Goal: Information Seeking & Learning: Learn about a topic

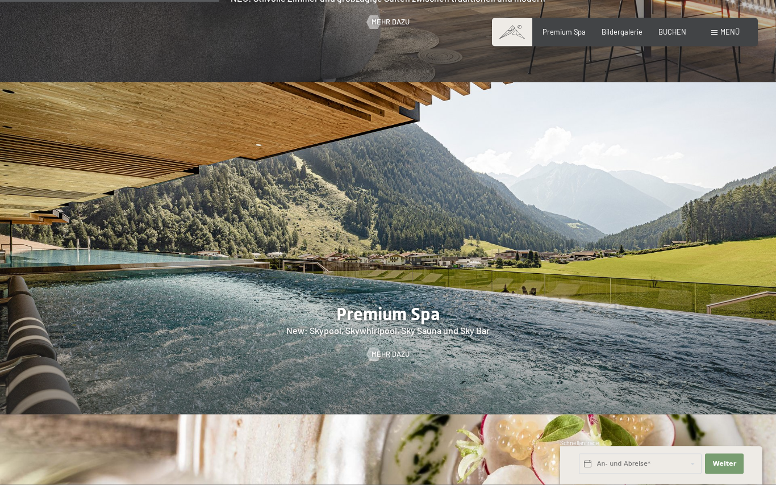
scroll to position [1222, 0]
click at [496, 333] on div at bounding box center [388, 248] width 776 height 332
click at [394, 360] on span "Mehr dazu" at bounding box center [390, 354] width 38 height 10
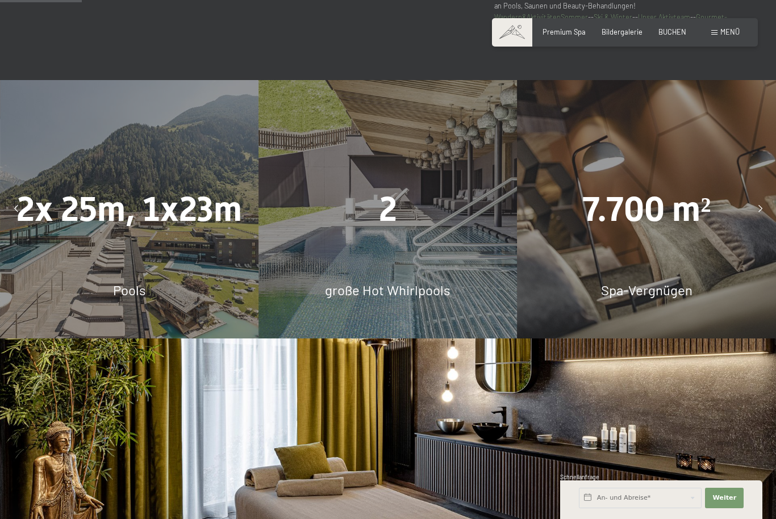
scroll to position [721, 0]
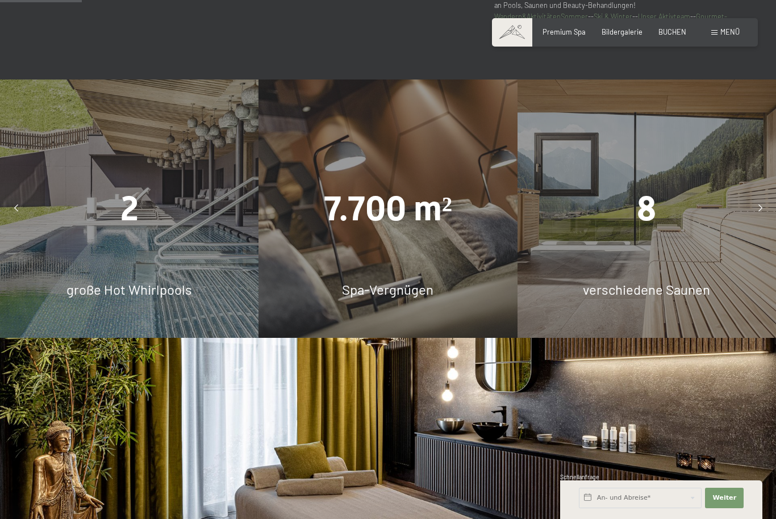
click at [106, 233] on div "2" at bounding box center [129, 209] width 258 height 48
click at [165, 278] on div "2 große Hot Whirlpools" at bounding box center [129, 209] width 258 height 258
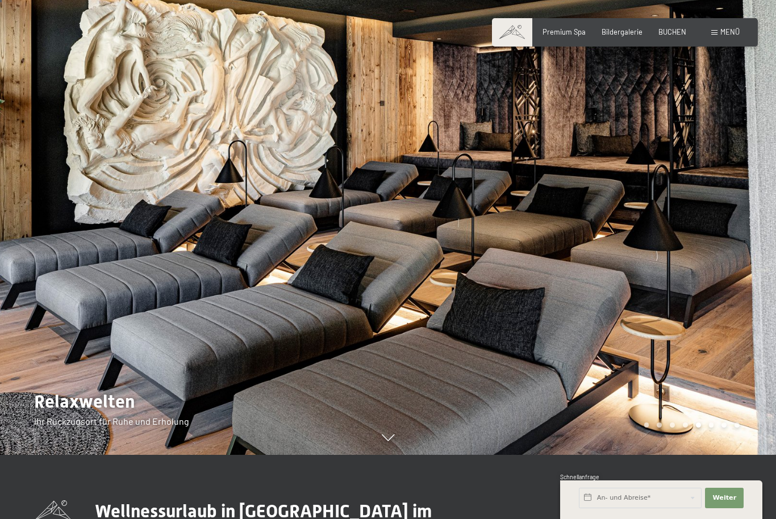
scroll to position [0, 0]
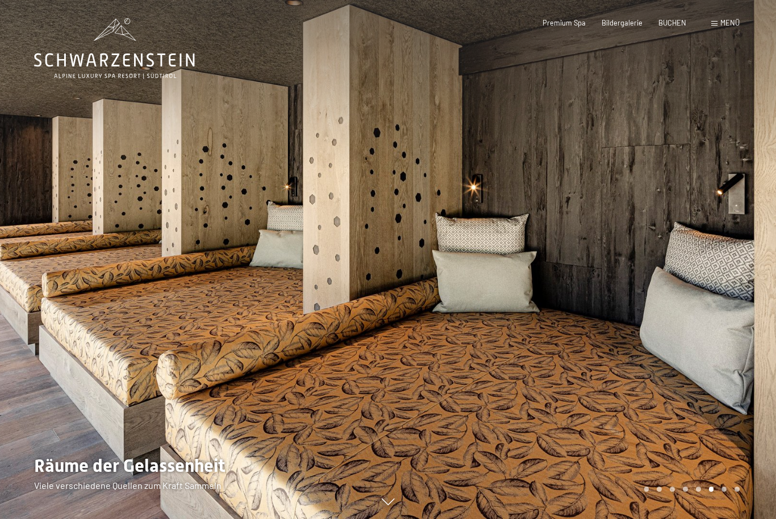
click at [111, 45] on icon at bounding box center [114, 48] width 161 height 61
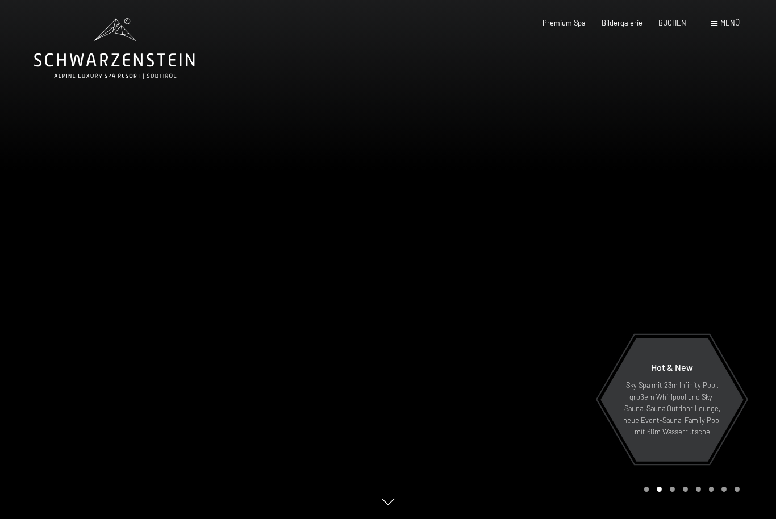
click at [730, 26] on span "Menü" at bounding box center [729, 22] width 19 height 9
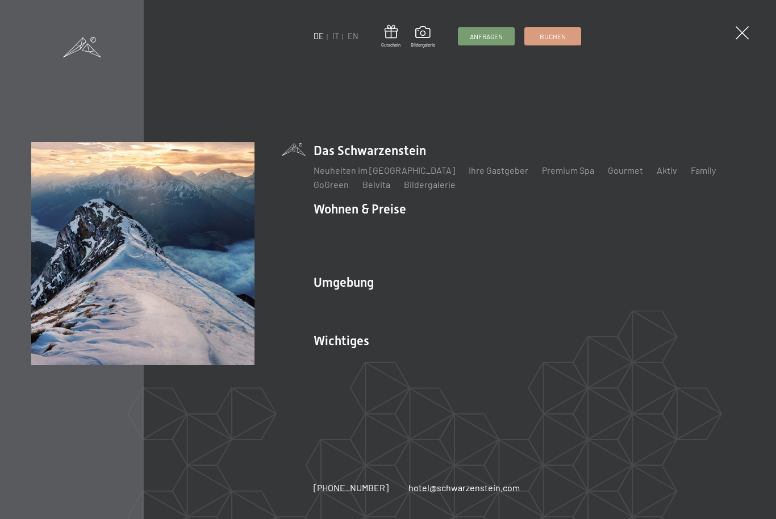
click at [331, 296] on link "Das Ahrntal" at bounding box center [337, 301] width 46 height 11
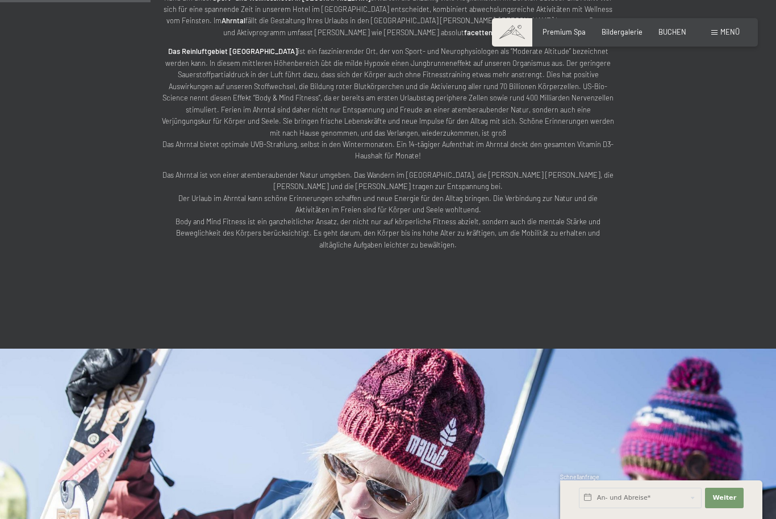
scroll to position [615, 0]
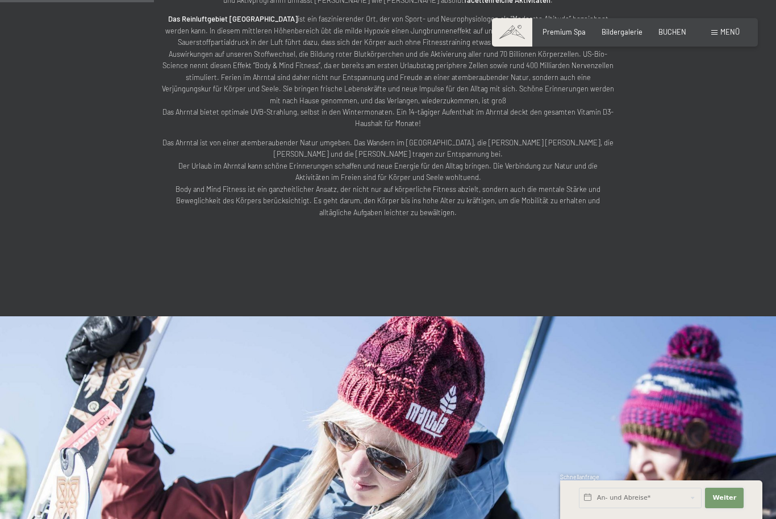
click at [729, 503] on span "Weiter" at bounding box center [724, 498] width 24 height 9
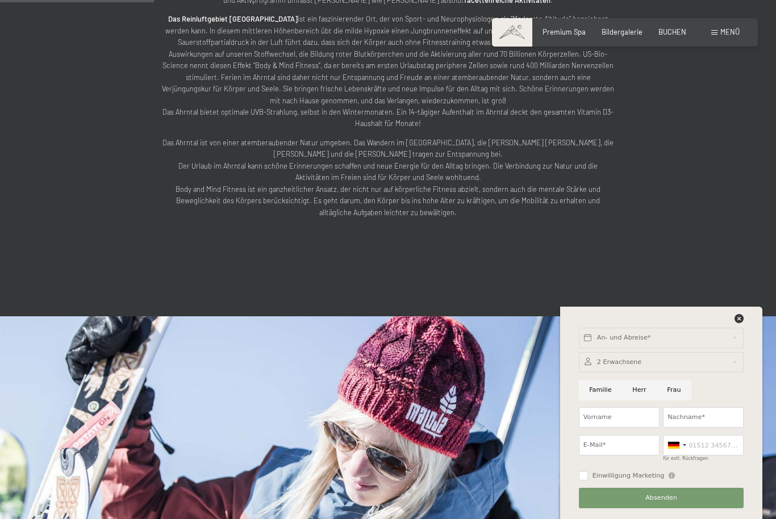
click at [740, 323] on icon at bounding box center [738, 318] width 9 height 9
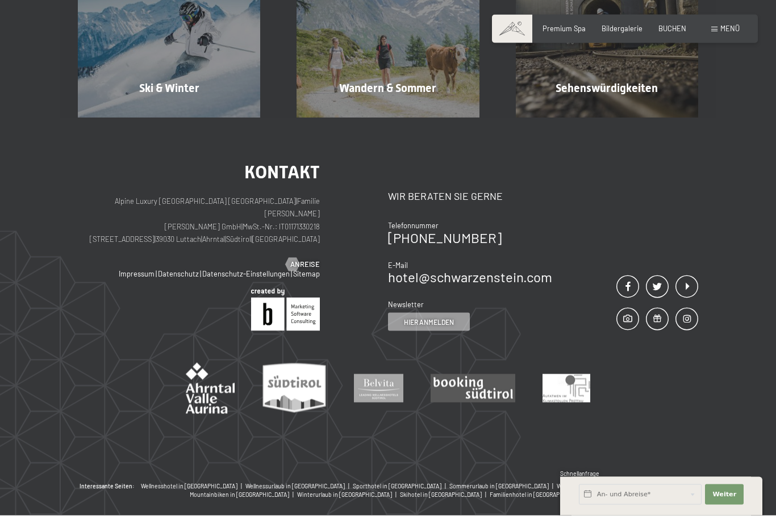
scroll to position [3147, 0]
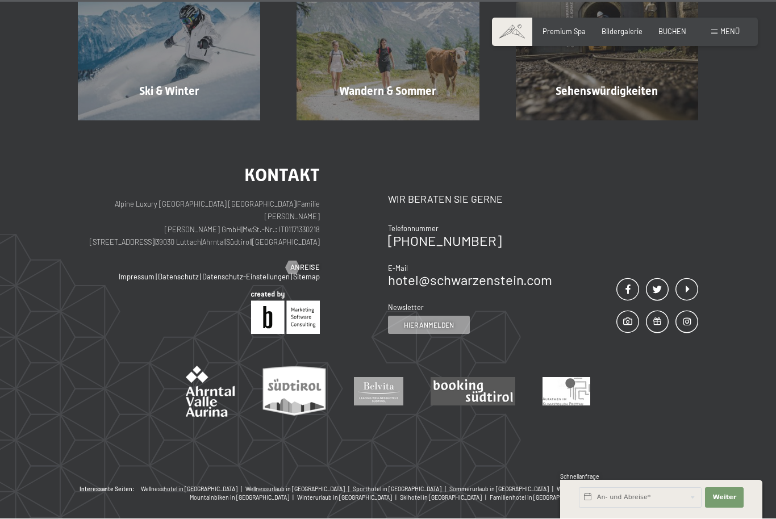
click at [712, 36] on div "Menü" at bounding box center [725, 32] width 28 height 10
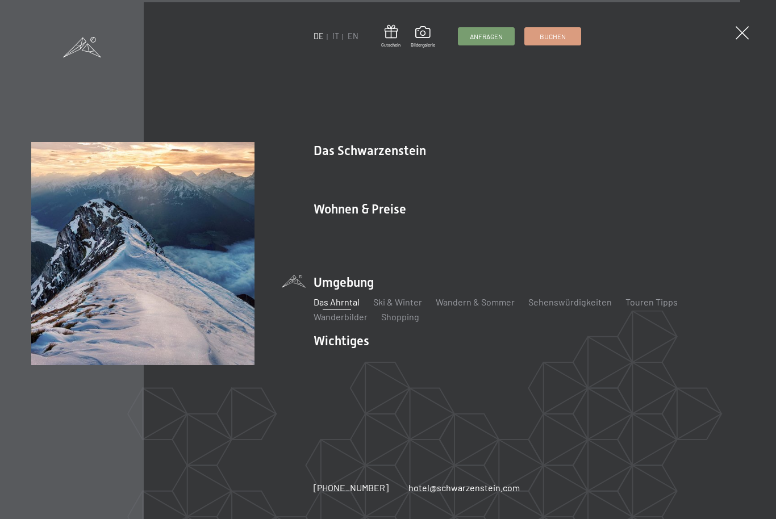
scroll to position [3036, 0]
click at [740, 34] on span at bounding box center [742, 32] width 13 height 13
